Goal: Task Accomplishment & Management: Complete application form

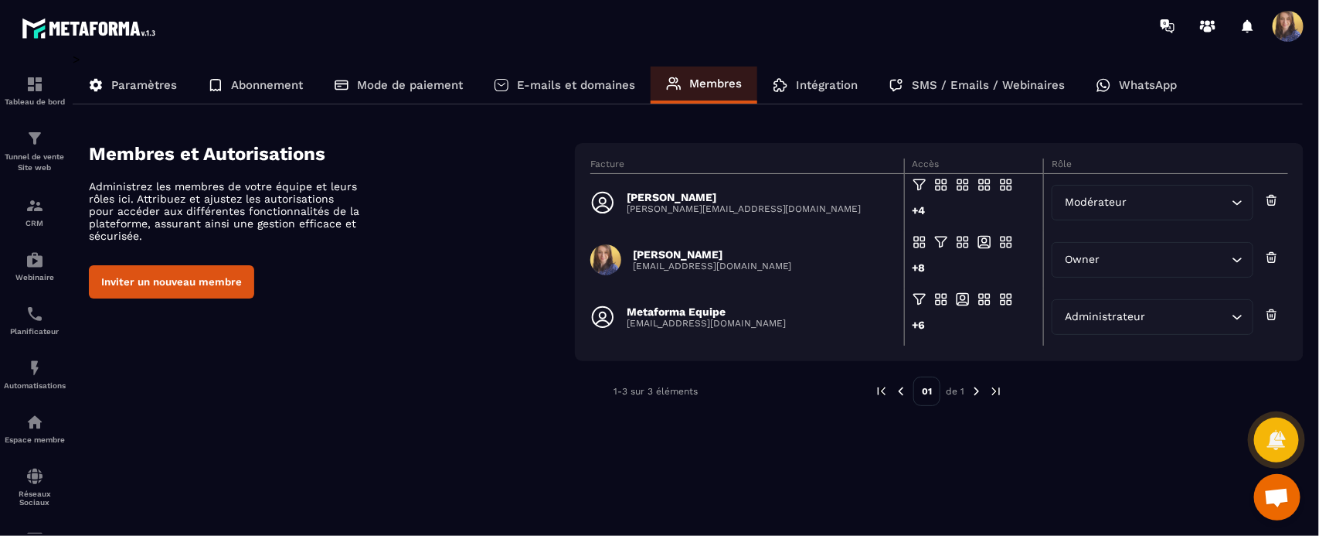
scroll to position [6032, 0]
click at [678, 81] on icon at bounding box center [673, 83] width 15 height 15
click at [213, 284] on button "Inviter un nouveau membre" at bounding box center [171, 281] width 165 height 33
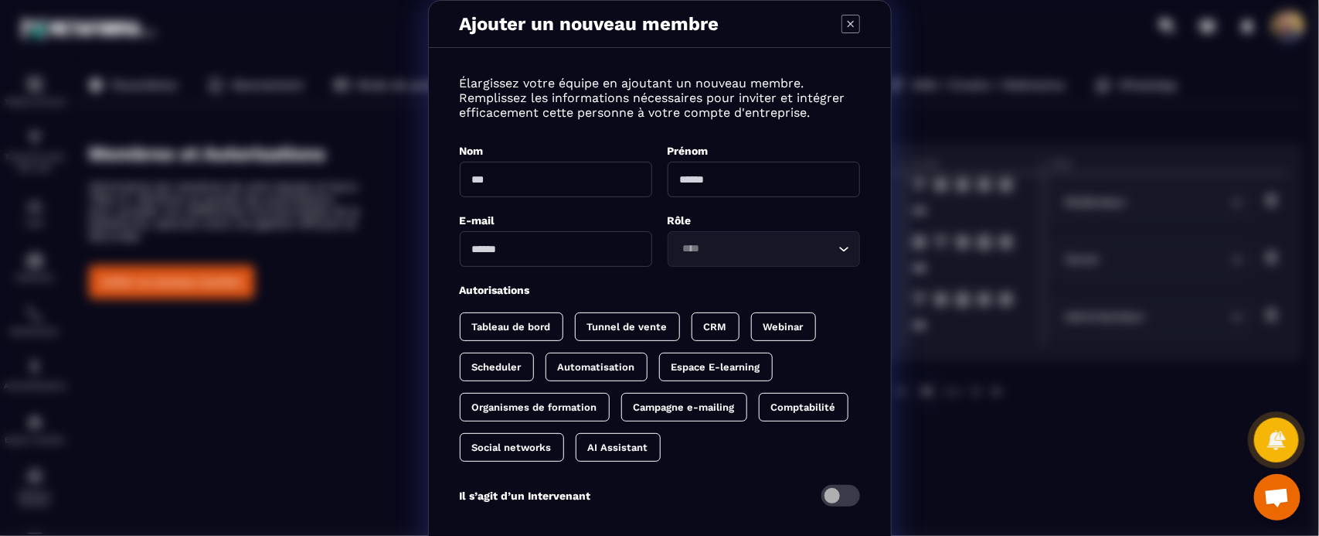
click at [491, 179] on input "Modal window" at bounding box center [556, 180] width 192 height 36
type input "*******"
drag, startPoint x: 742, startPoint y: 187, endPoint x: 742, endPoint y: 179, distance: 8.5
click at [742, 184] on input "Modal window" at bounding box center [764, 180] width 192 height 36
type input "*"
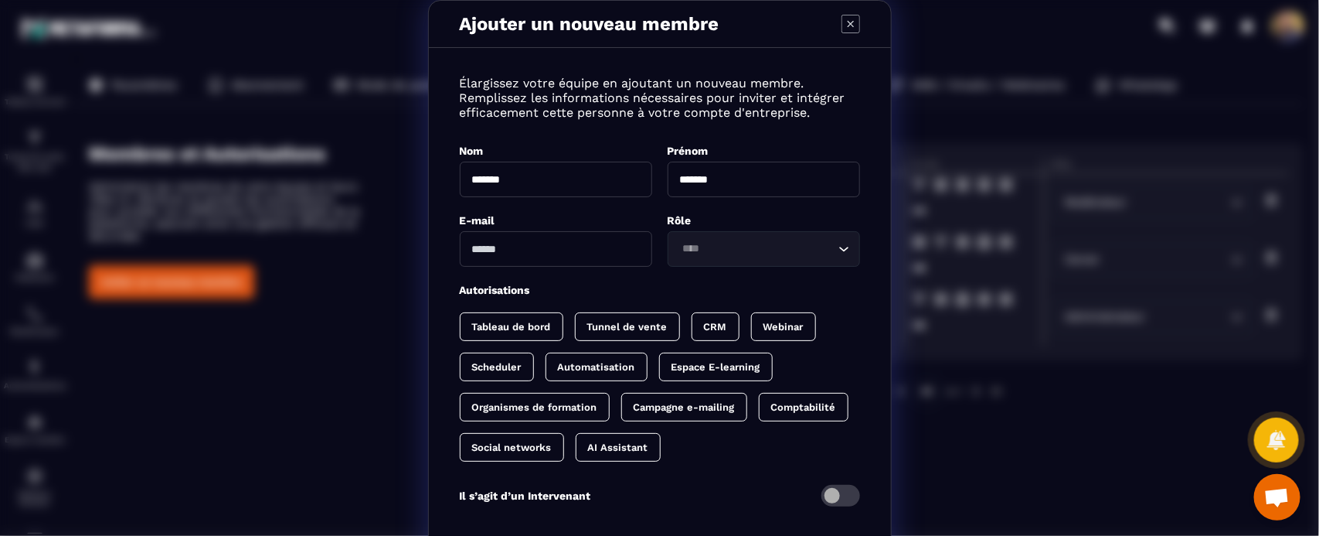
type input "*******"
drag, startPoint x: 587, startPoint y: 230, endPoint x: 590, endPoint y: 253, distance: 22.5
click at [587, 232] on input "Modal window" at bounding box center [556, 249] width 192 height 36
type input "**********"
click at [724, 241] on input "Search for option" at bounding box center [756, 248] width 157 height 17
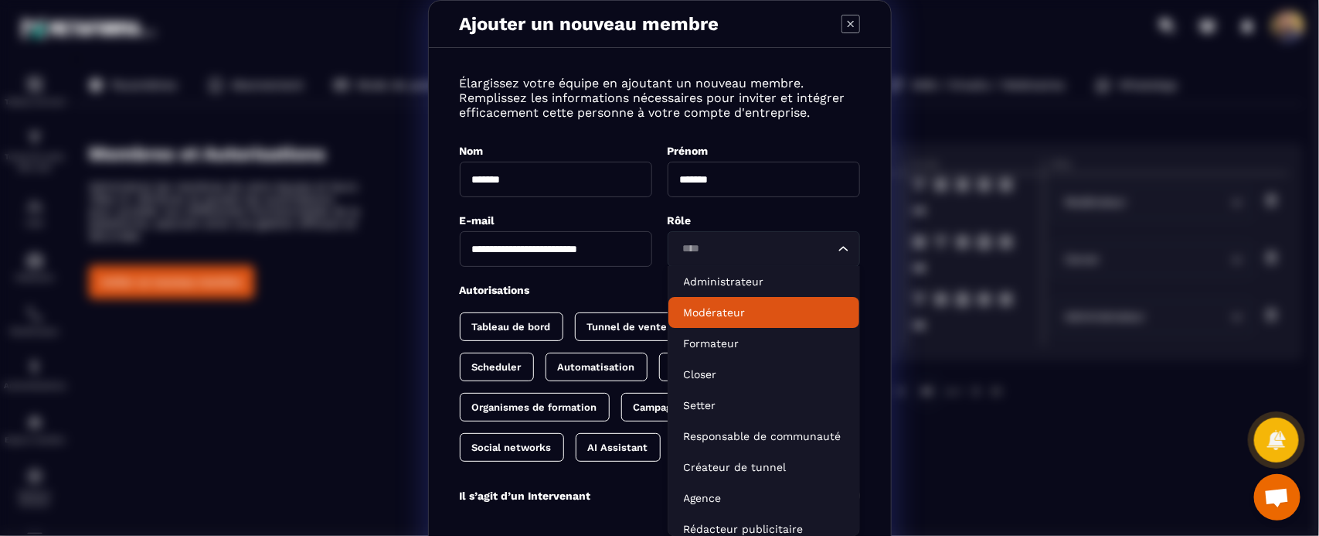
click at [739, 303] on li "Modérateur" at bounding box center [763, 312] width 191 height 31
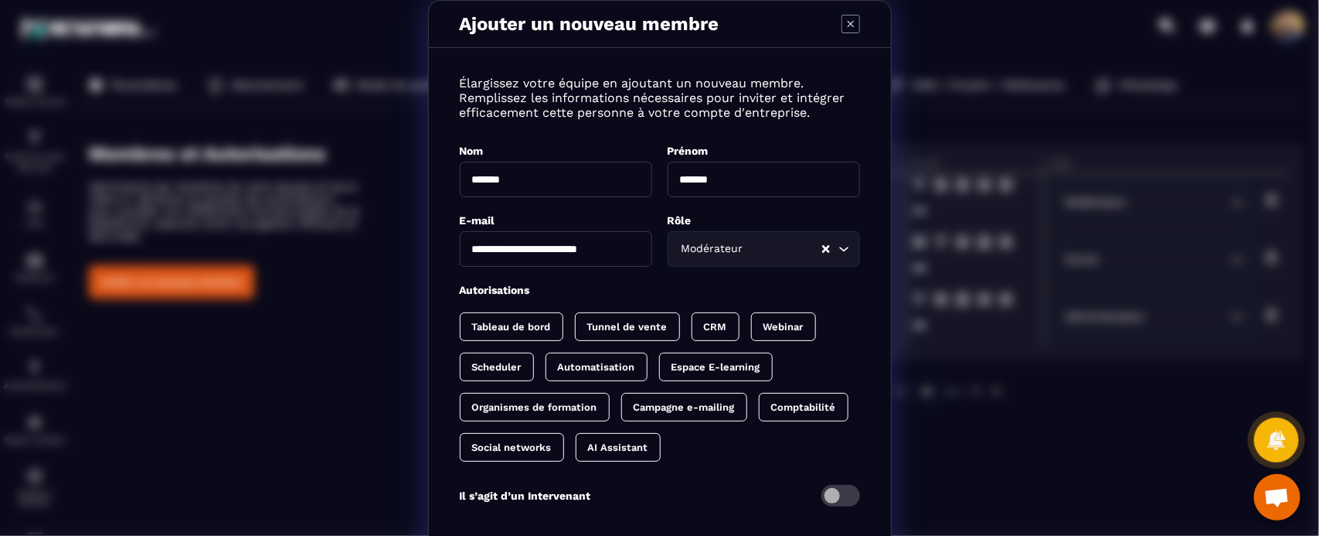
click at [519, 325] on p "Tableau de bord" at bounding box center [511, 327] width 79 height 12
click at [638, 331] on p "Tunnel de vente" at bounding box center [643, 327] width 80 height 12
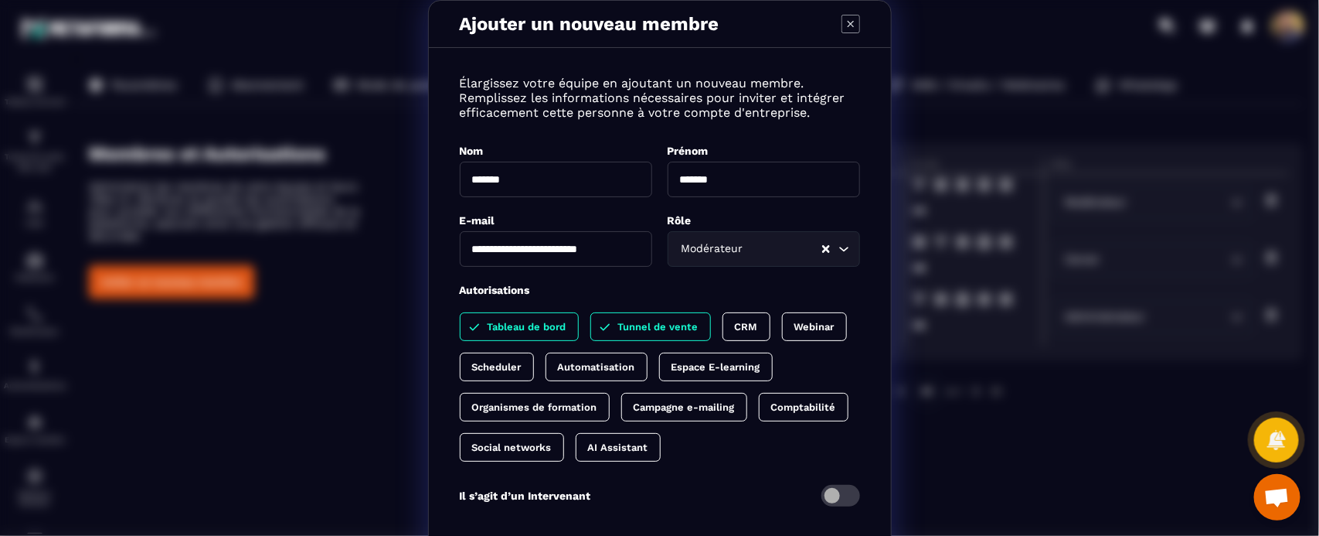
click at [743, 330] on p "CRM" at bounding box center [746, 327] width 23 height 12
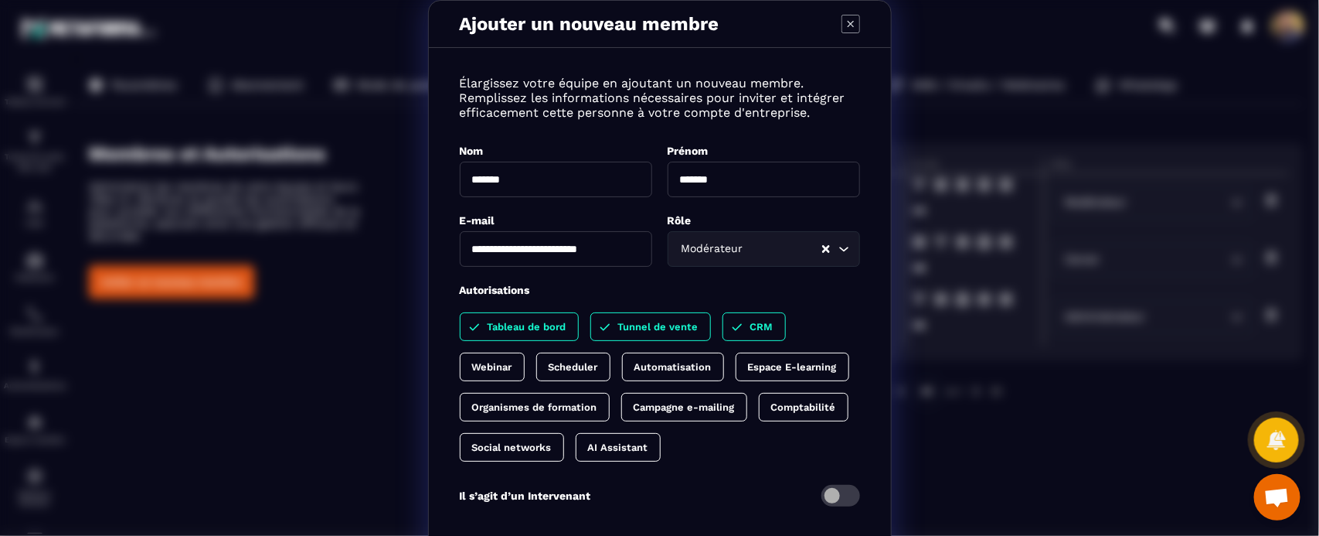
click at [480, 367] on p "Webinar" at bounding box center [492, 367] width 40 height 12
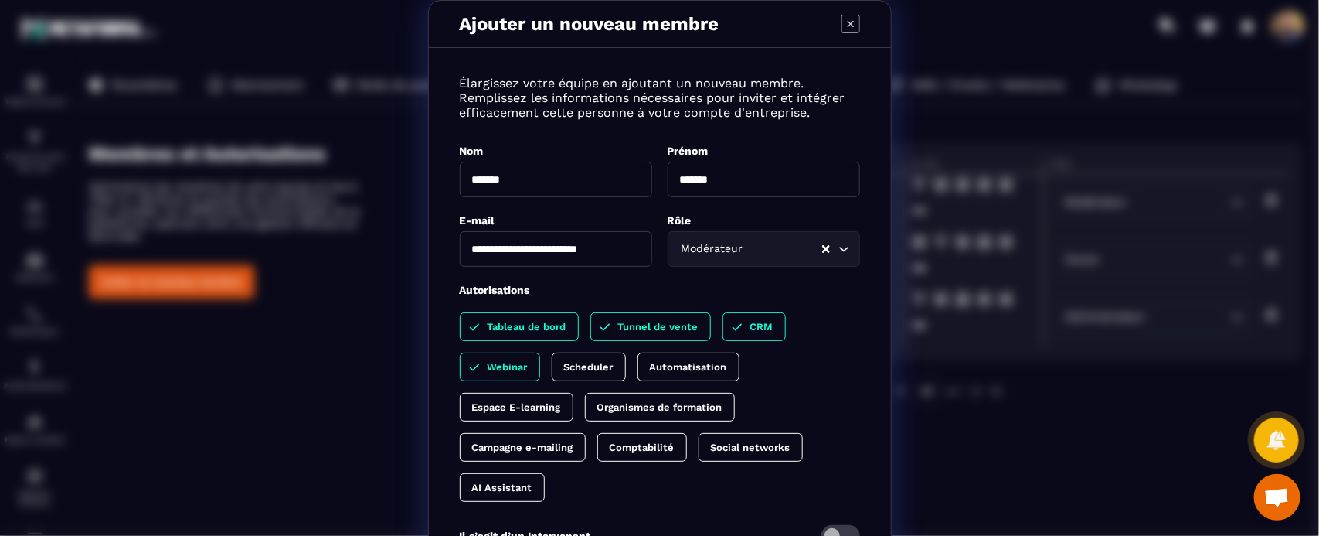
click at [597, 364] on p "Scheduler" at bounding box center [588, 367] width 49 height 12
click at [682, 372] on p "Automatisation" at bounding box center [703, 367] width 77 height 12
click at [507, 421] on div "Espace E-learning" at bounding box center [517, 407] width 114 height 29
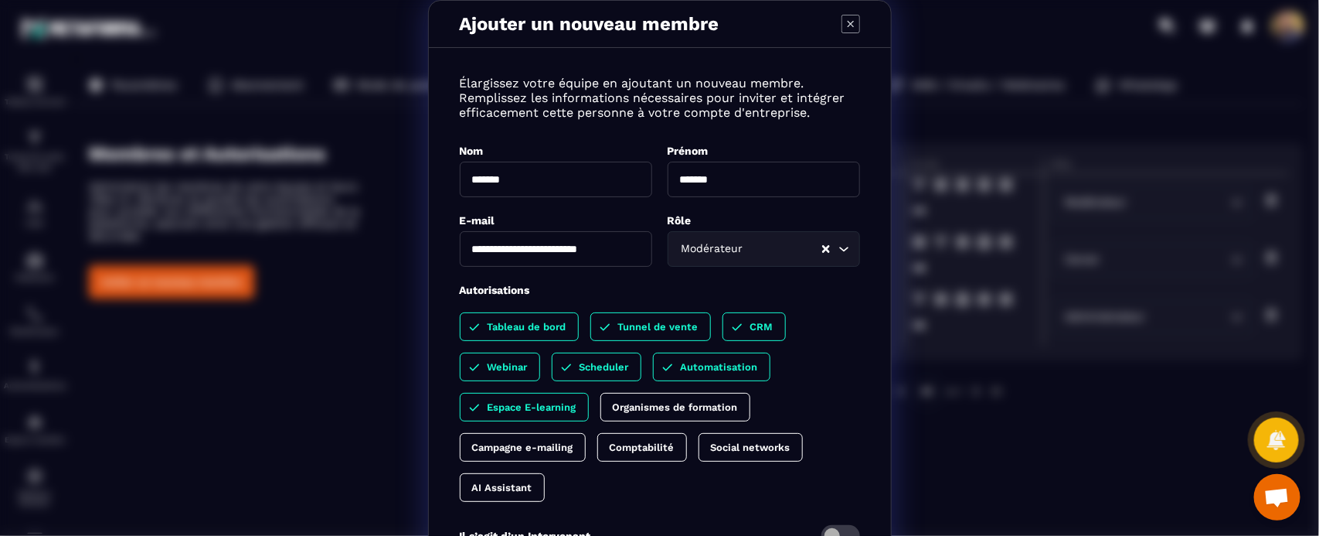
click at [649, 410] on p "Organismes de formation" at bounding box center [675, 407] width 125 height 12
click at [539, 452] on p "Campagne e-mailing" at bounding box center [522, 447] width 101 height 12
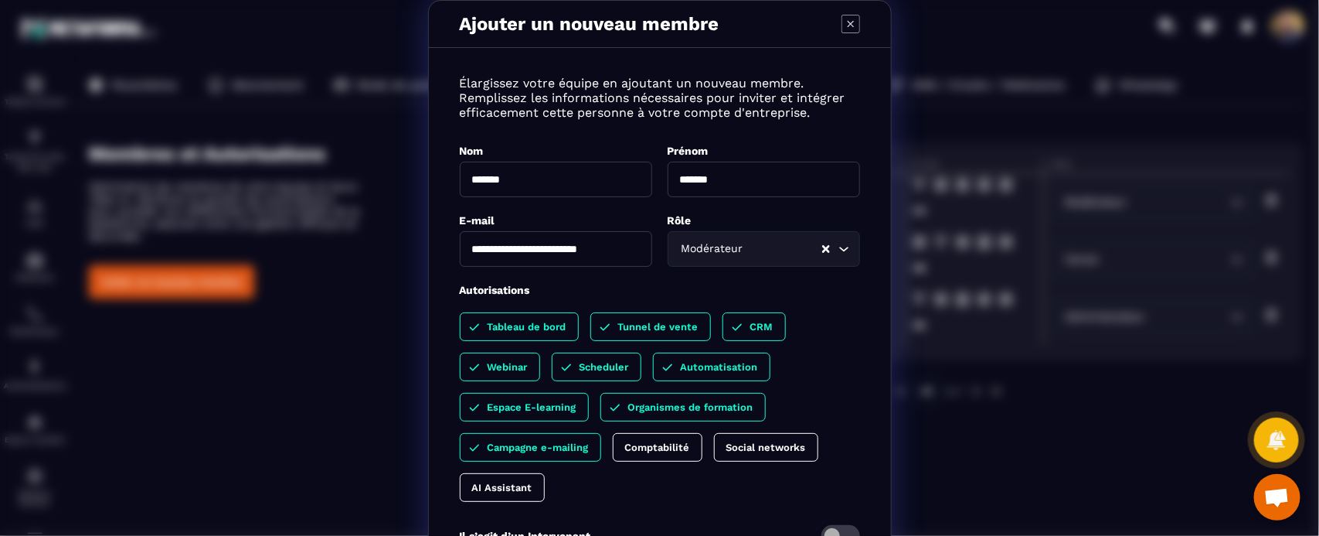
click at [627, 453] on p "Comptabilité" at bounding box center [657, 447] width 65 height 12
click at [789, 453] on p "Social networks" at bounding box center [782, 447] width 80 height 12
click at [514, 488] on p "AI Assistant" at bounding box center [502, 487] width 60 height 12
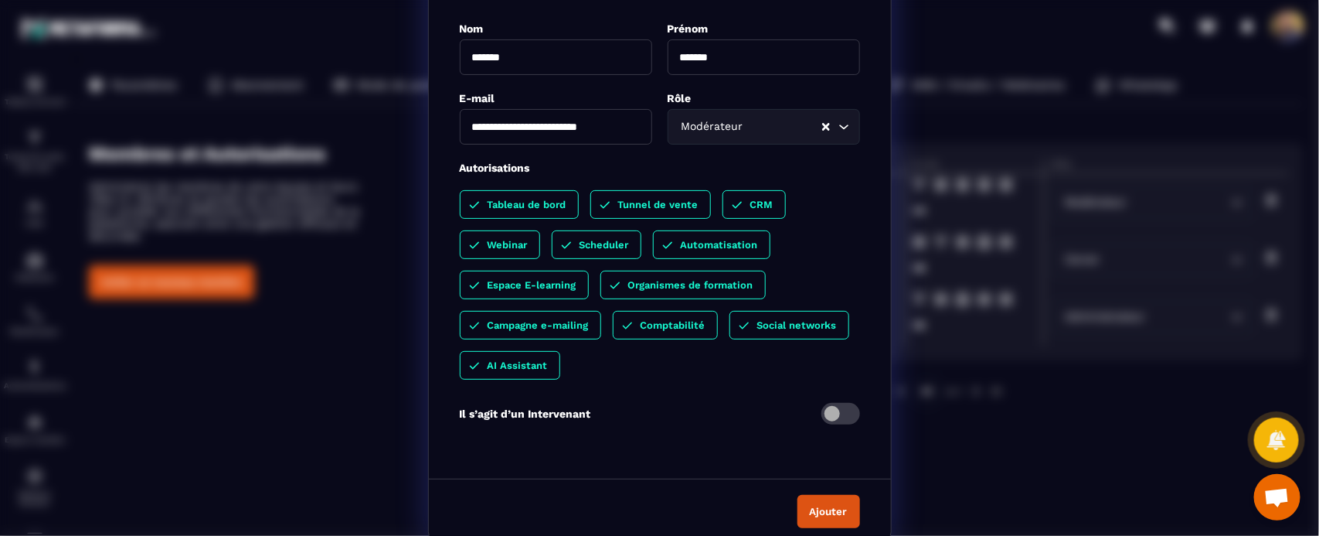
scroll to position [128, 0]
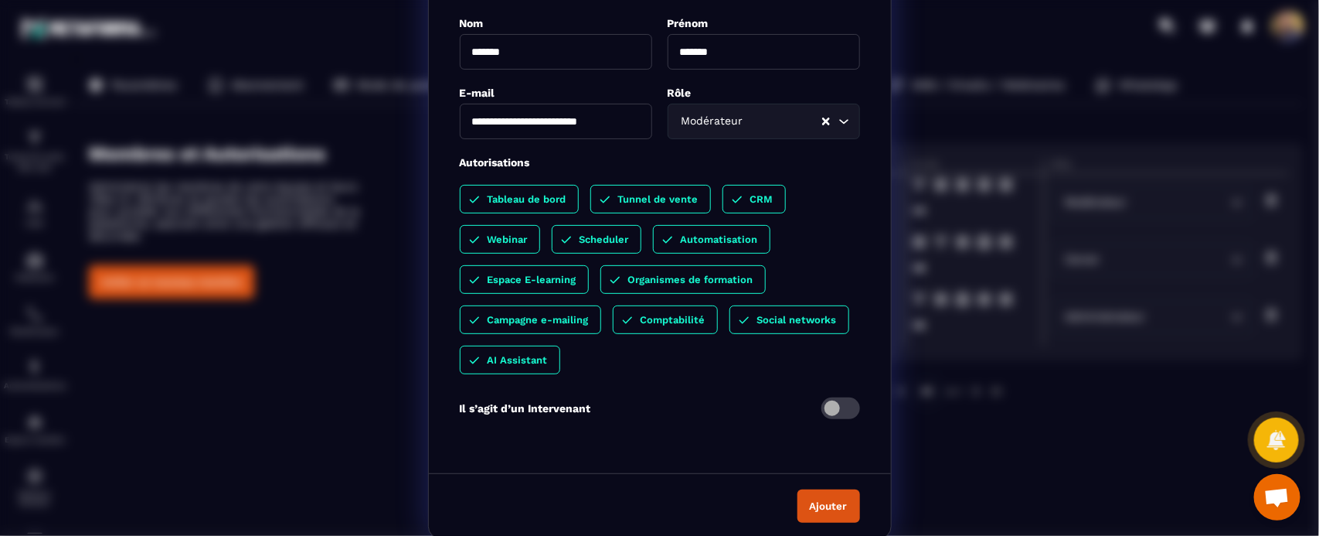
click at [845, 419] on span "Modal window" at bounding box center [840, 408] width 39 height 22
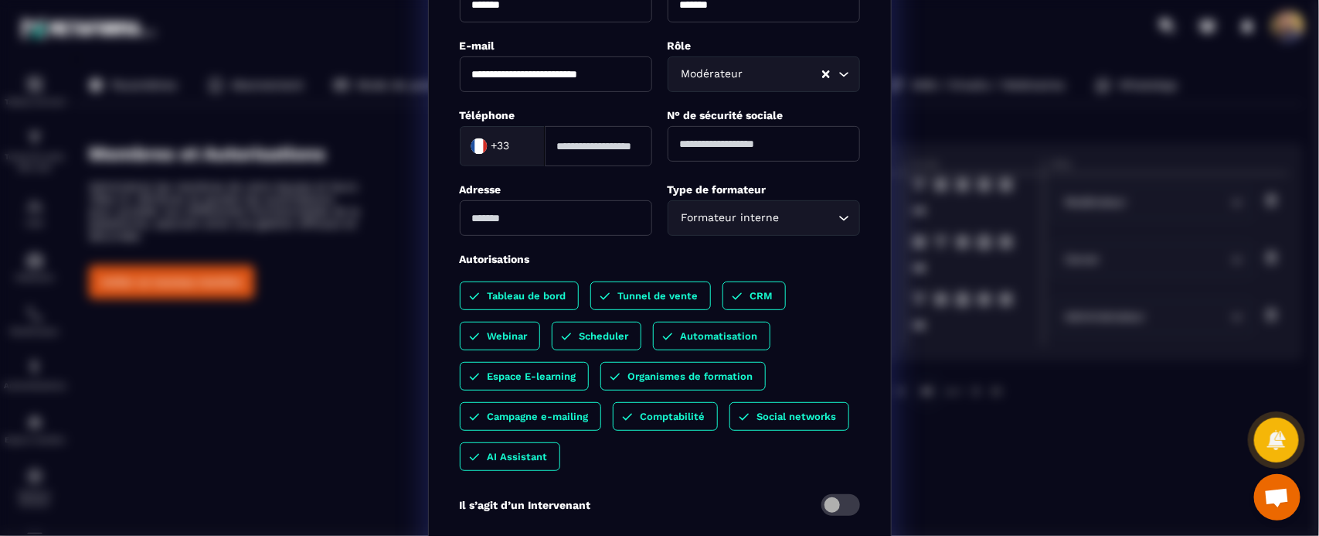
scroll to position [179, 0]
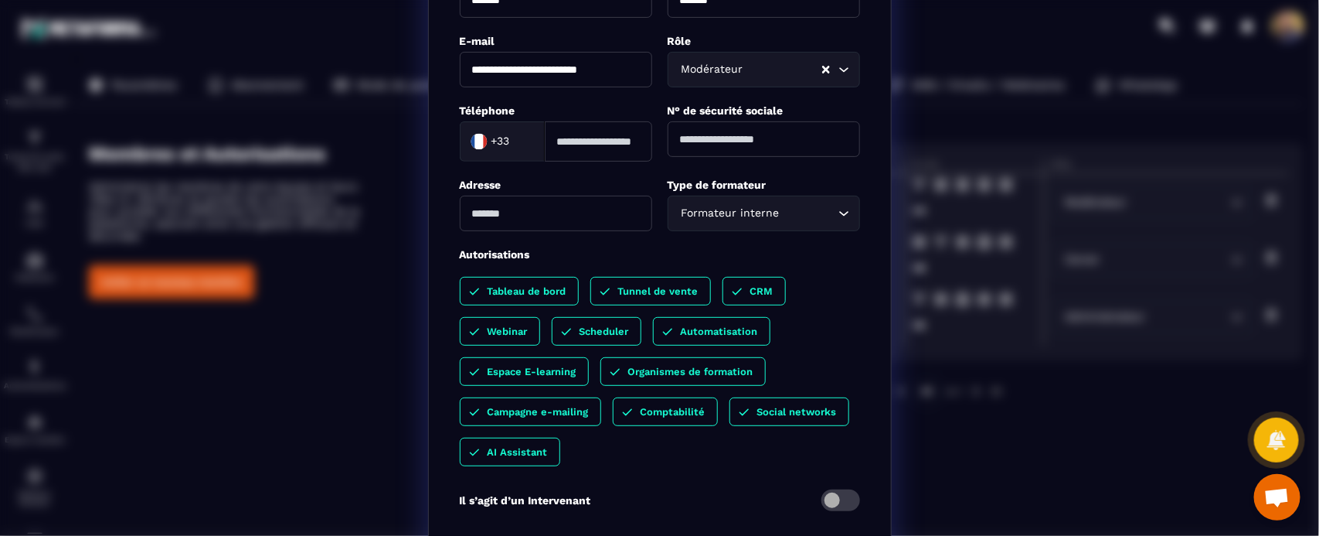
click at [647, 373] on p "Organismes de formation" at bounding box center [690, 372] width 125 height 12
click at [840, 211] on icon "Search for option" at bounding box center [843, 213] width 15 height 15
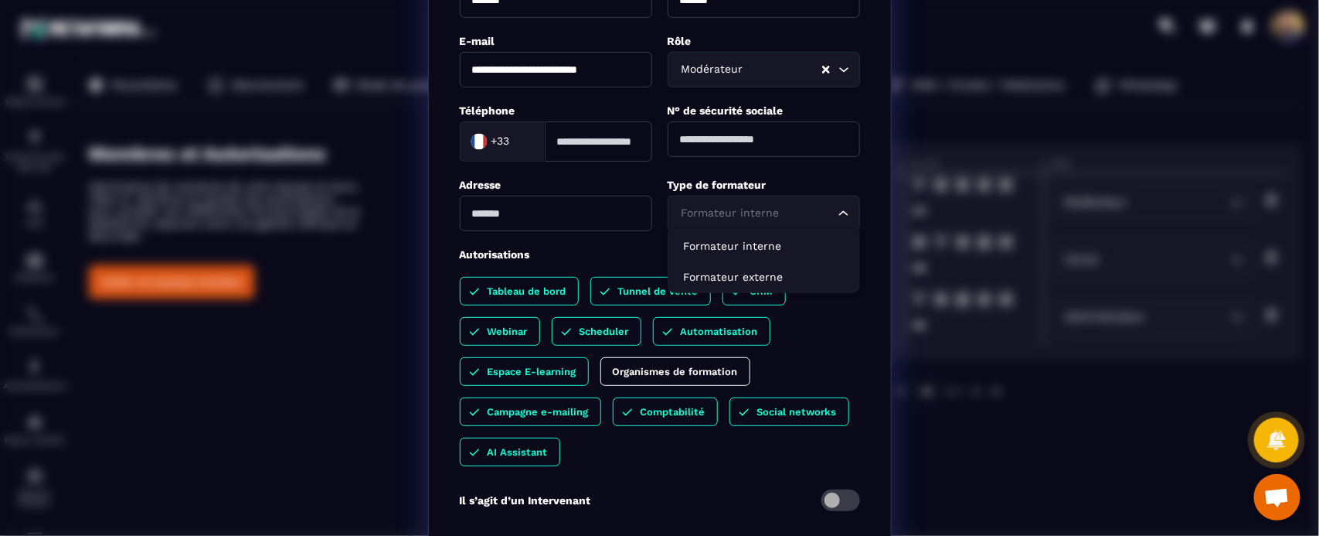
click at [840, 211] on icon "Search for option" at bounding box center [843, 213] width 15 height 15
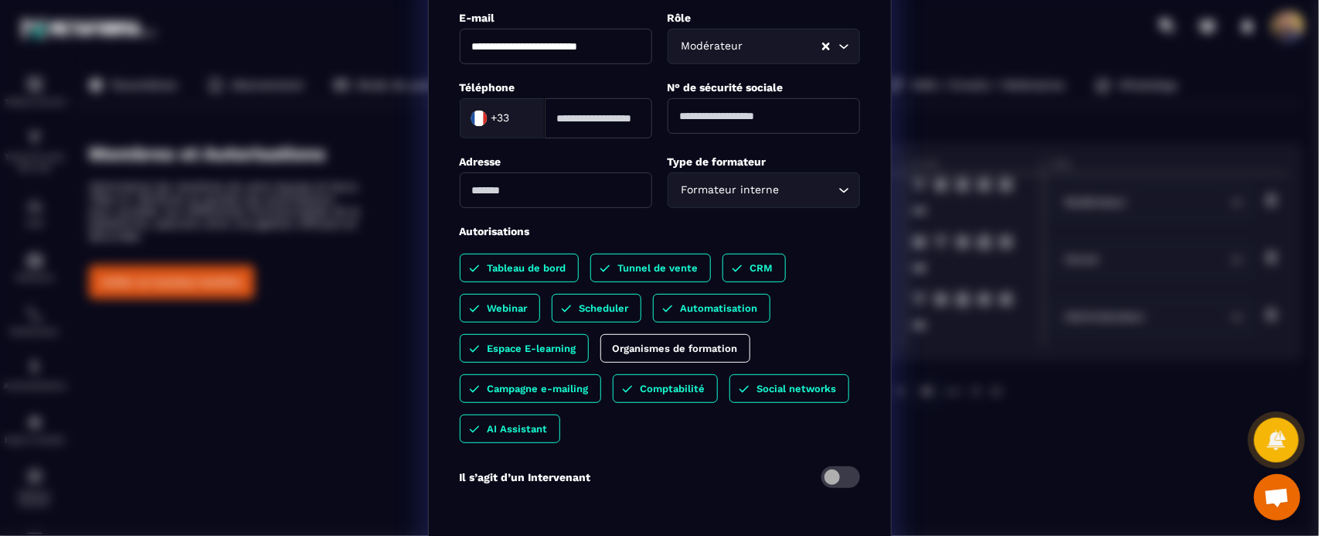
scroll to position [283, 0]
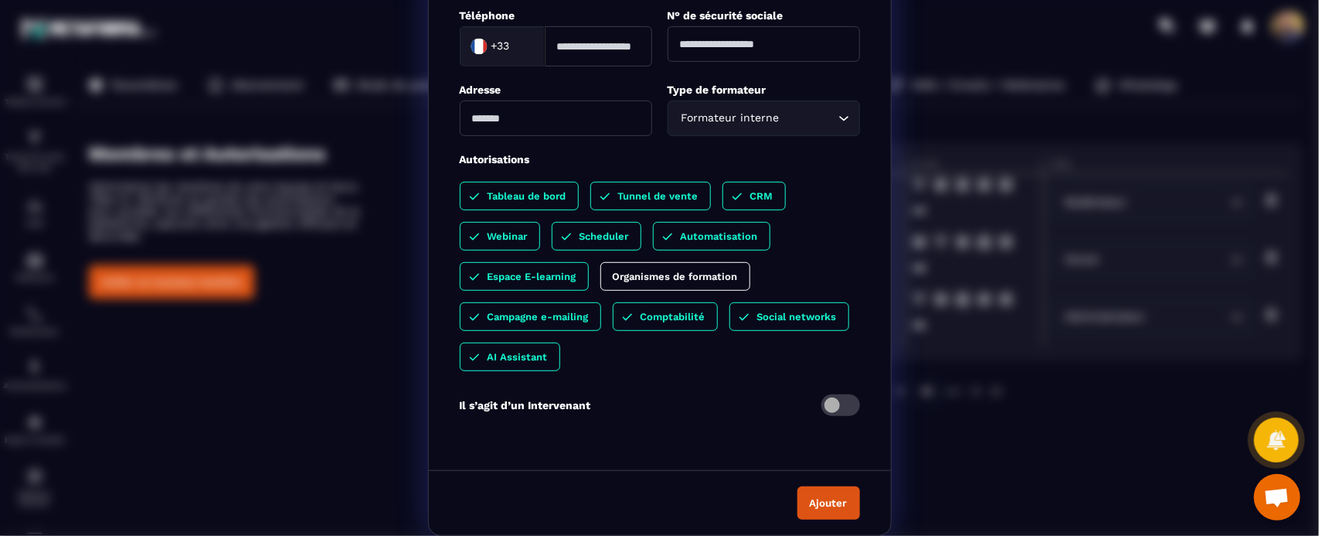
click at [804, 498] on button "Ajouter" at bounding box center [828, 502] width 63 height 33
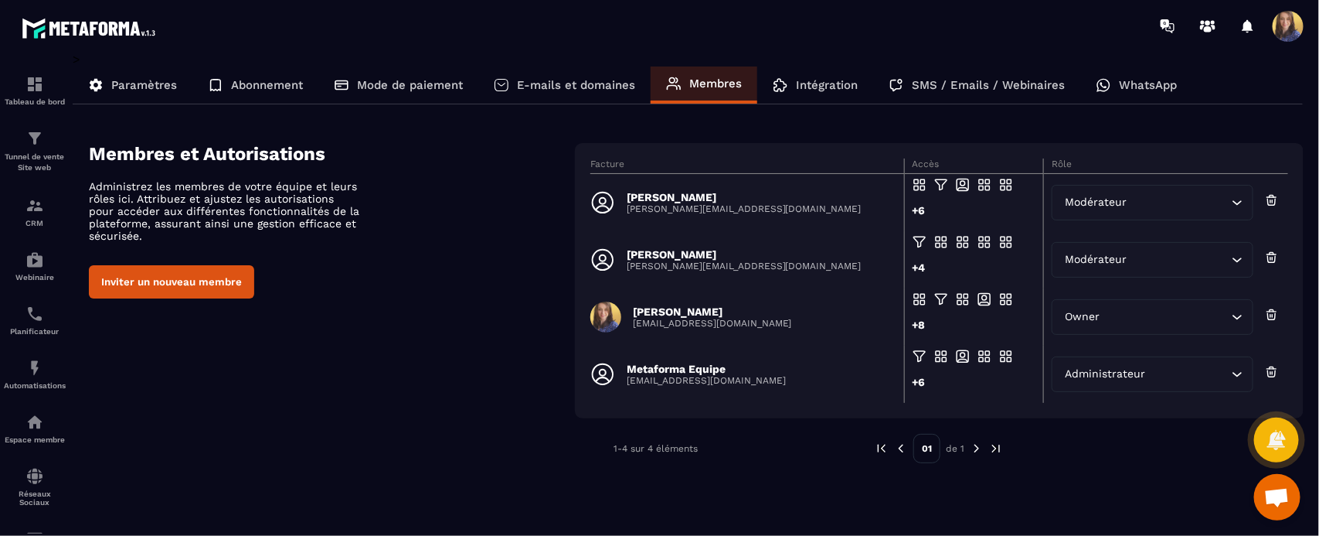
click at [1304, 31] on div at bounding box center [1292, 26] width 39 height 28
click at [1289, 25] on span at bounding box center [1288, 26] width 31 height 31
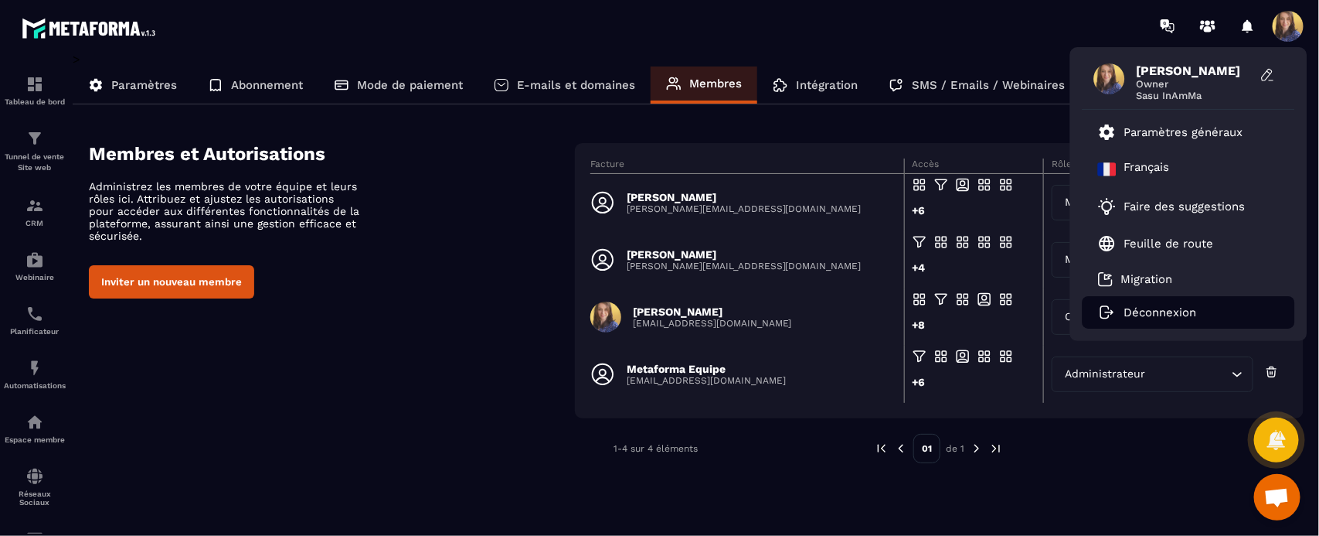
click at [1177, 318] on p "Déconnexion" at bounding box center [1160, 312] width 73 height 14
